Goal: Information Seeking & Learning: Check status

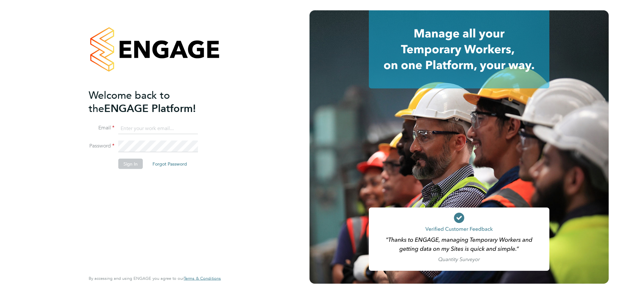
click at [123, 128] on input at bounding box center [158, 129] width 80 height 12
type input "[PERSON_NAME][EMAIL_ADDRESS][PERSON_NAME][DOMAIN_NAME]"
click at [132, 161] on button "Sign In" at bounding box center [130, 164] width 25 height 10
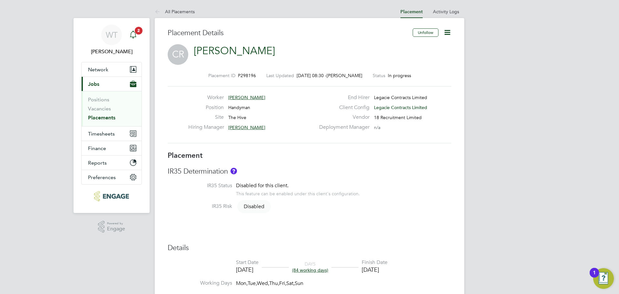
click at [137, 30] on span "2" at bounding box center [139, 31] width 8 height 8
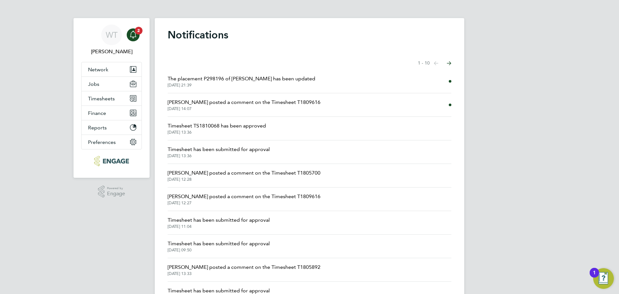
click at [222, 79] on span "The placement P298196 of [PERSON_NAME] has been updated" at bounding box center [242, 79] width 148 height 8
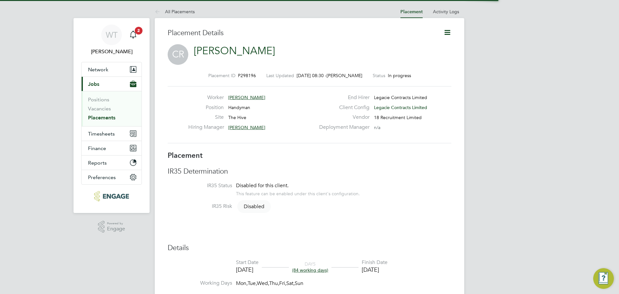
scroll to position [3, 3]
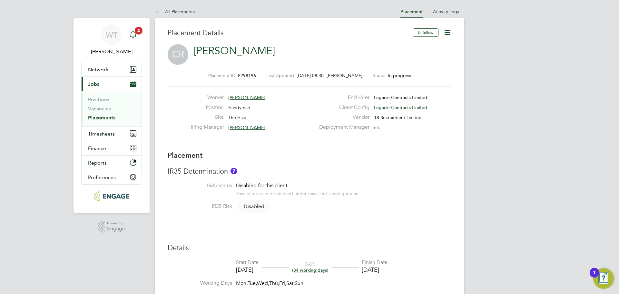
click at [137, 30] on span "2" at bounding box center [139, 31] width 8 height 8
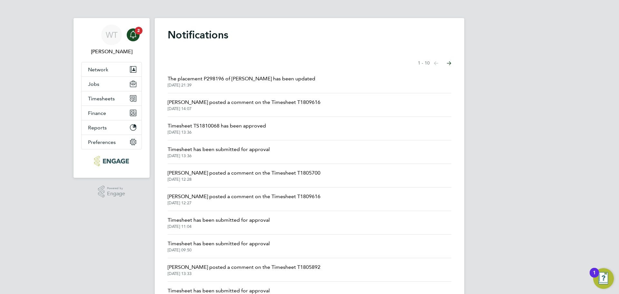
click at [207, 103] on span "[PERSON_NAME] posted a comment on the Timesheet T1809616" at bounding box center [244, 102] width 153 height 8
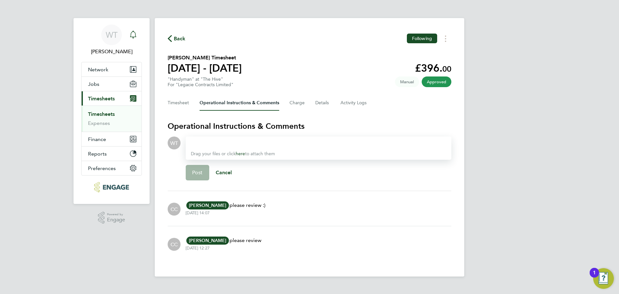
click at [133, 34] on icon "Main navigation" at bounding box center [133, 35] width 8 height 8
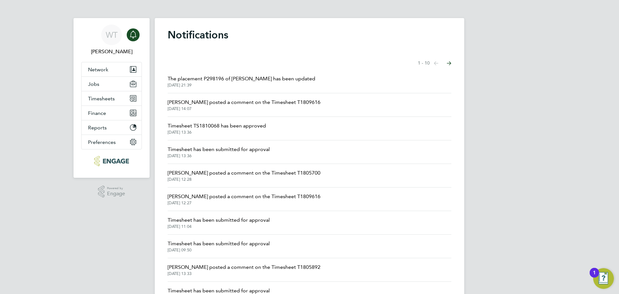
click at [206, 125] on span "Timesheet TS1810068 has been approved" at bounding box center [217, 126] width 98 height 8
